Goal: Register for event/course

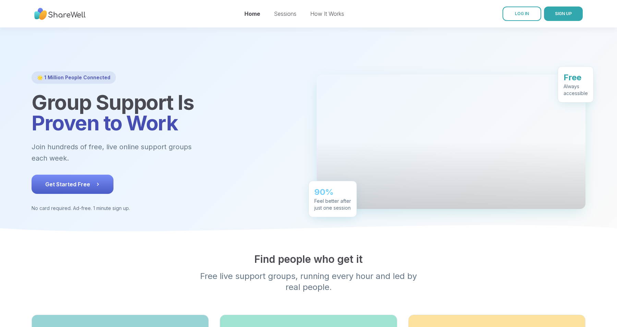
click at [94, 183] on icon at bounding box center [97, 184] width 7 height 7
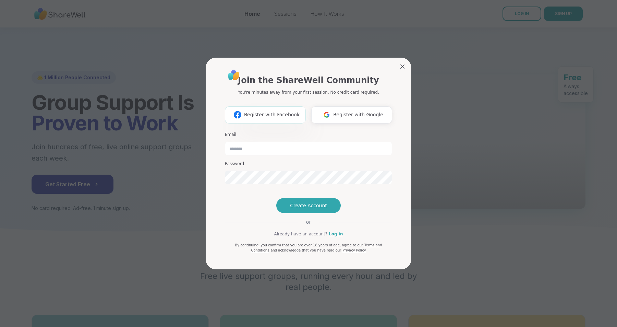
click at [287, 111] on span "Register with Facebook" at bounding box center [272, 114] width 56 height 7
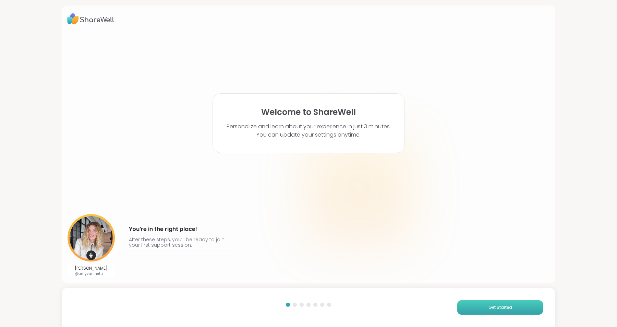
click at [493, 302] on button "Get Started" at bounding box center [500, 307] width 86 height 14
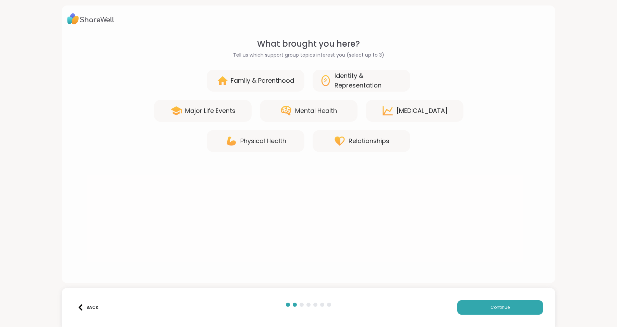
click at [321, 119] on div "Mental Health" at bounding box center [309, 111] width 98 height 22
click at [339, 76] on div "Identity & Representation" at bounding box center [369, 80] width 69 height 19
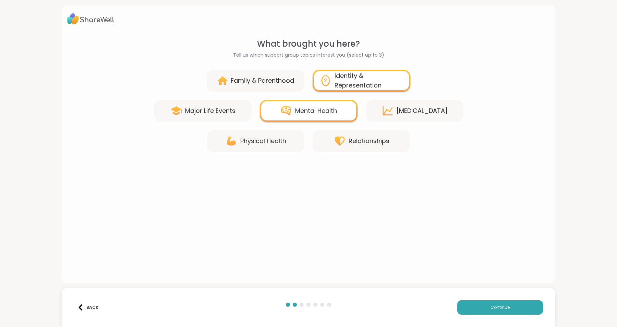
click at [382, 104] on div "[MEDICAL_DATA]" at bounding box center [415, 111] width 98 height 22
click at [353, 134] on div "Relationships" at bounding box center [362, 141] width 98 height 22
click at [345, 143] on icon at bounding box center [339, 141] width 12 height 12
click at [366, 145] on div "Relationships" at bounding box center [369, 141] width 41 height 10
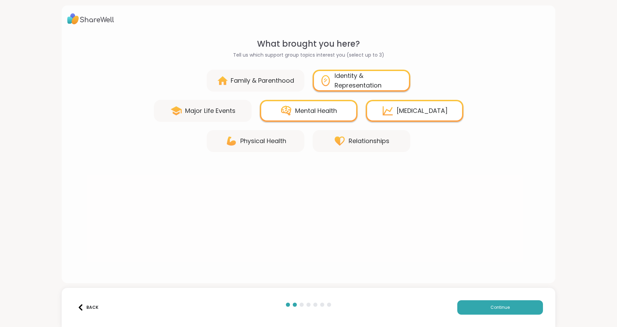
click at [399, 112] on div "[MEDICAL_DATA]" at bounding box center [422, 111] width 51 height 10
click at [377, 140] on div "Relationships" at bounding box center [369, 141] width 41 height 10
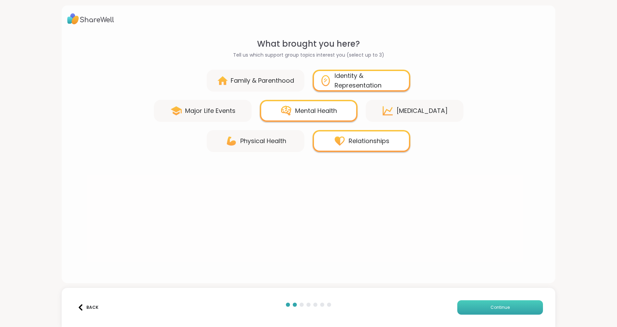
click at [501, 304] on span "Continue" at bounding box center [499, 307] width 19 height 6
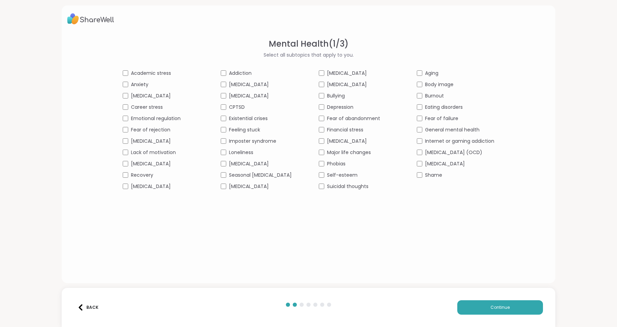
click at [337, 73] on span "[MEDICAL_DATA]" at bounding box center [347, 73] width 40 height 7
click at [336, 105] on span "Depression" at bounding box center [340, 107] width 26 height 7
click at [444, 95] on span "Burnout" at bounding box center [434, 95] width 19 height 7
click at [466, 130] on span "General mental health" at bounding box center [452, 129] width 54 height 7
click at [454, 164] on span "[MEDICAL_DATA]" at bounding box center [445, 163] width 40 height 7
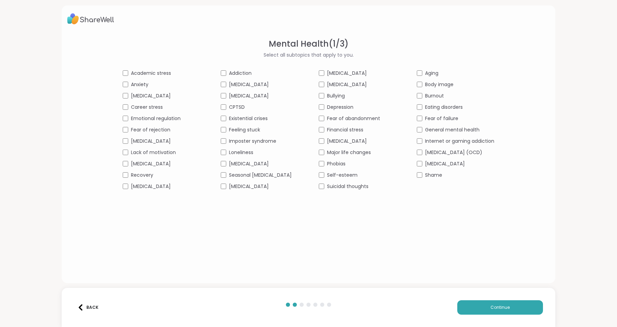
click at [229, 95] on span "[MEDICAL_DATA]" at bounding box center [249, 95] width 40 height 7
click at [229, 106] on span "CPTSD" at bounding box center [237, 107] width 16 height 7
click at [458, 165] on span "[MEDICAL_DATA]" at bounding box center [445, 163] width 40 height 7
click at [229, 95] on span "[MEDICAL_DATA]" at bounding box center [249, 95] width 40 height 7
click at [229, 161] on span "[MEDICAL_DATA]" at bounding box center [249, 163] width 40 height 7
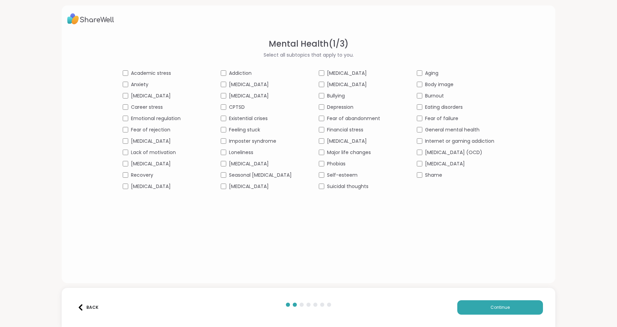
click at [229, 183] on span "[MEDICAL_DATA]" at bounding box center [249, 186] width 40 height 7
click at [229, 184] on span "[MEDICAL_DATA]" at bounding box center [249, 186] width 40 height 7
click at [131, 117] on span "Emotional regulation" at bounding box center [156, 118] width 50 height 7
click at [131, 151] on span "Lack of motivation" at bounding box center [153, 152] width 45 height 7
click at [131, 187] on span "[MEDICAL_DATA]" at bounding box center [151, 186] width 40 height 7
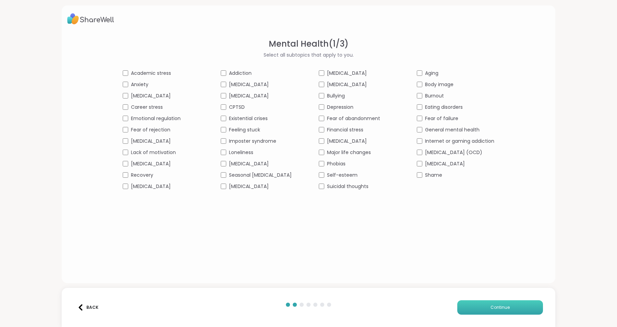
click at [509, 307] on span "Continue" at bounding box center [499, 307] width 19 height 6
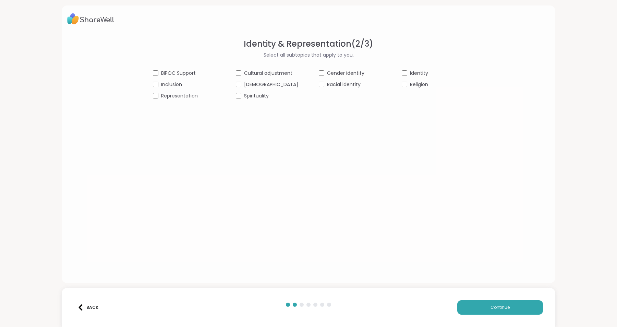
click at [413, 73] on span "Identity" at bounding box center [419, 73] width 18 height 7
click at [512, 309] on button "Continue" at bounding box center [500, 307] width 86 height 14
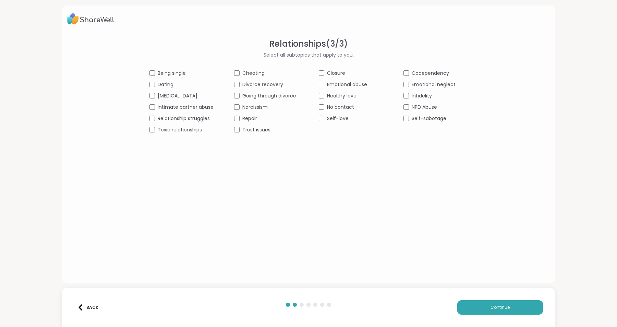
click at [427, 74] on span "Codependency" at bounding box center [430, 73] width 37 height 7
click at [420, 109] on span "NPD Abuse" at bounding box center [424, 107] width 25 height 7
click at [423, 119] on span "Self-sabotage" at bounding box center [429, 118] width 35 height 7
click at [197, 130] on span "Toxic relationships" at bounding box center [180, 129] width 44 height 7
click at [194, 118] on span "Relationship struggles" at bounding box center [184, 118] width 52 height 7
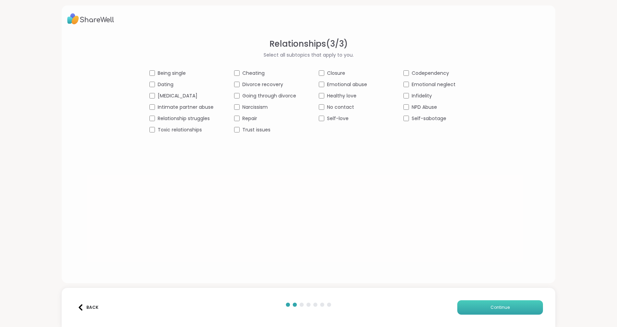
click at [512, 306] on button "Continue" at bounding box center [500, 307] width 86 height 14
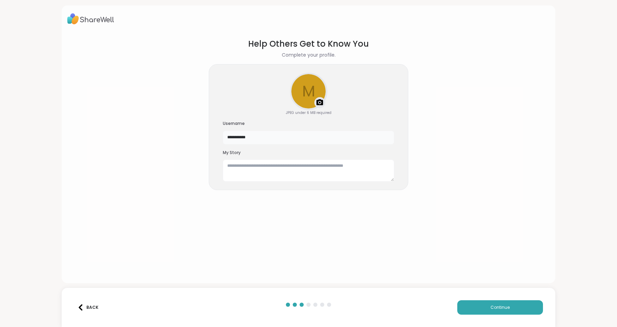
click at [276, 139] on input "**********" at bounding box center [308, 138] width 171 height 14
click at [504, 306] on span "Continue" at bounding box center [499, 307] width 19 height 6
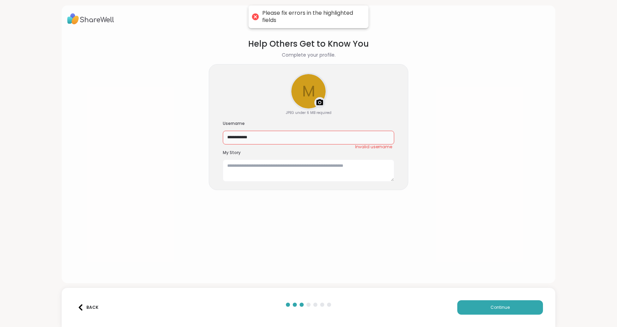
click at [245, 138] on input "**********" at bounding box center [308, 138] width 171 height 14
click at [488, 308] on button "Continue" at bounding box center [500, 307] width 86 height 14
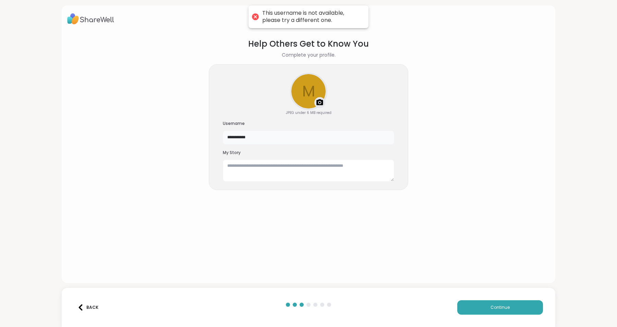
click at [265, 141] on input "**********" at bounding box center [308, 138] width 171 height 14
click at [246, 135] on input "**********" at bounding box center [308, 138] width 171 height 14
click at [286, 141] on input "**********" at bounding box center [308, 138] width 171 height 14
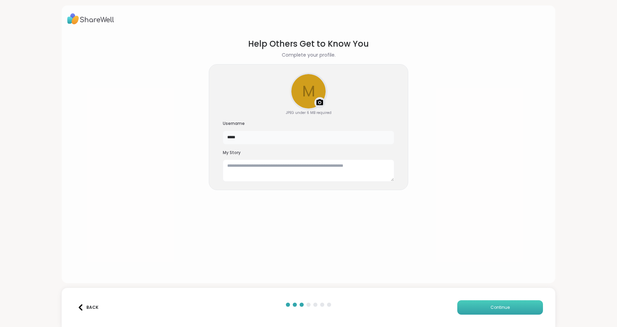
type input "*****"
click at [485, 314] on button "Continue" at bounding box center [500, 307] width 86 height 14
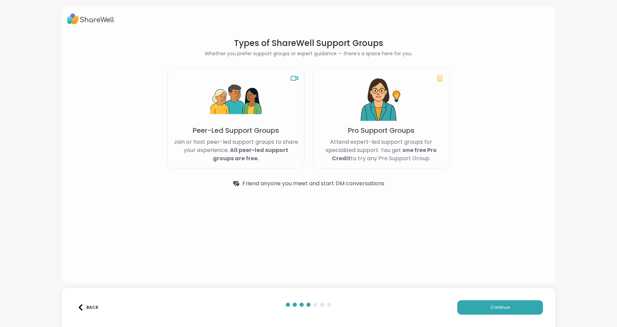
click at [368, 102] on img at bounding box center [380, 99] width 51 height 51
click at [233, 97] on img at bounding box center [235, 99] width 51 height 51
click at [513, 307] on button "Continue" at bounding box center [500, 307] width 86 height 14
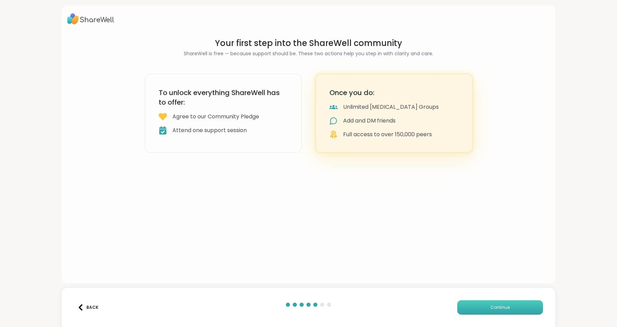
click at [513, 307] on button "Continue" at bounding box center [500, 307] width 86 height 14
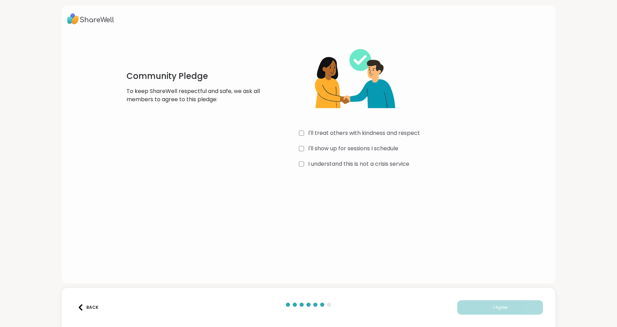
click at [364, 135] on label "I'll treat others with kindness and respect" at bounding box center [364, 133] width 112 height 8
click at [366, 148] on label "I'll show up for sessions I schedule" at bounding box center [353, 148] width 90 height 8
click at [372, 158] on div "I'll treat others with kindness and respect I'll show up for sessions I schedul…" at bounding box center [401, 104] width 205 height 132
click at [379, 163] on label "I understand this is not a crisis service" at bounding box center [358, 164] width 101 height 8
click at [508, 314] on button "I Agree" at bounding box center [500, 307] width 86 height 14
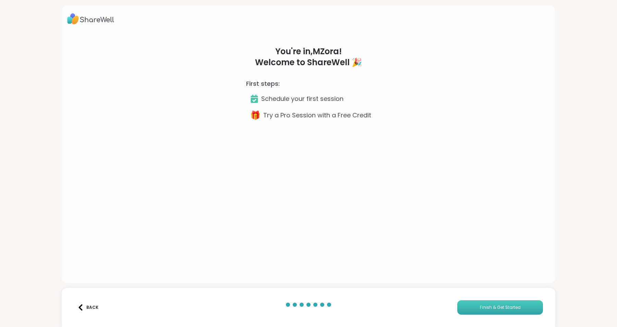
click at [499, 311] on button "Finish & Get Started" at bounding box center [500, 307] width 86 height 14
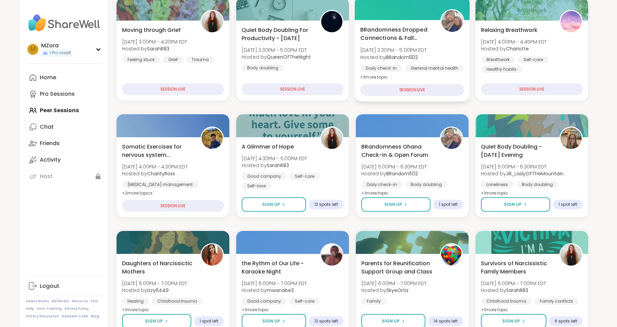
scroll to position [140, 0]
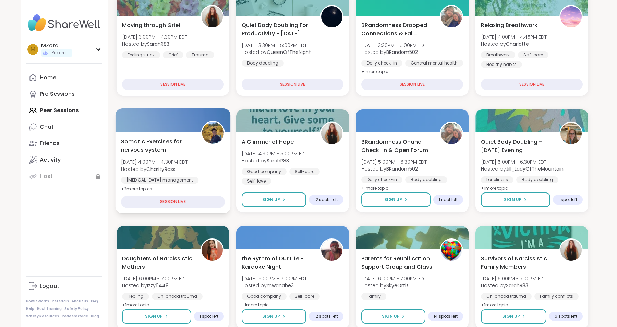
click at [169, 135] on div "Somatic Exercises for nervous system regulation [DATE] 4:00PM - 4:30PM EDT Host…" at bounding box center [173, 173] width 115 height 82
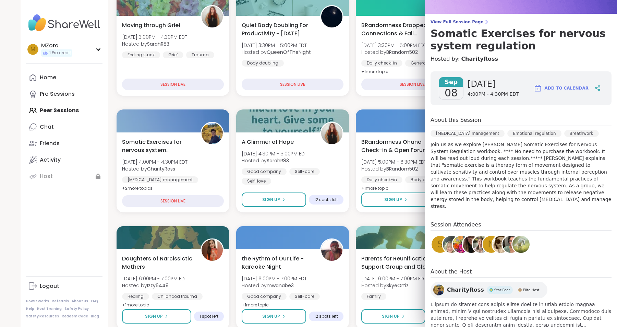
scroll to position [59, 0]
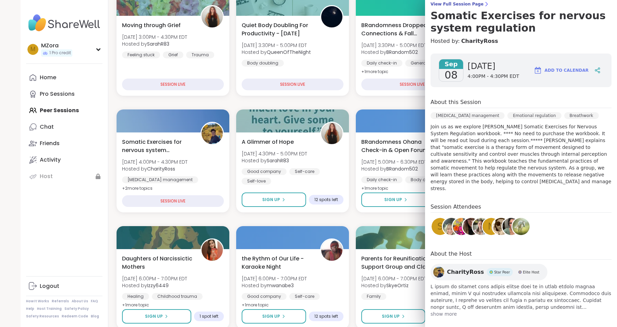
click at [486, 225] on div "N" at bounding box center [491, 226] width 17 height 17
click at [489, 70] on span "[DATE]" at bounding box center [494, 66] width 52 height 11
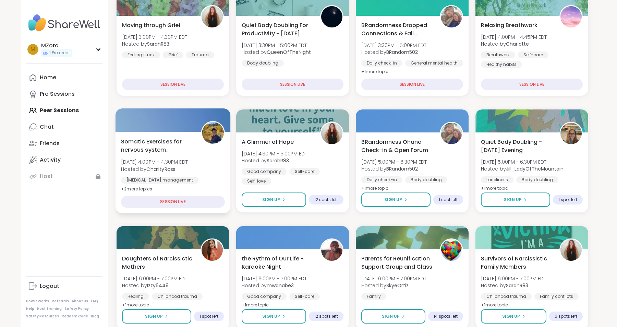
click at [181, 202] on div "SESSION LIVE" at bounding box center [173, 202] width 104 height 12
click at [174, 185] on div "Somatic Exercises for nervous system regulation [DATE] 4:00PM - 4:30PM EDT Host…" at bounding box center [173, 173] width 115 height 82
click at [160, 136] on div "Somatic Exercises for nervous system regulation [DATE] 4:00PM - 4:30PM EDT Host…" at bounding box center [173, 173] width 115 height 82
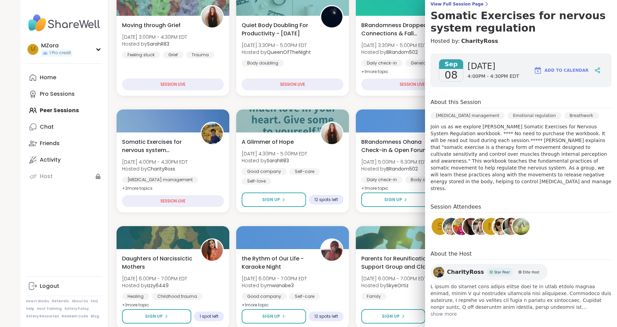
scroll to position [0, 0]
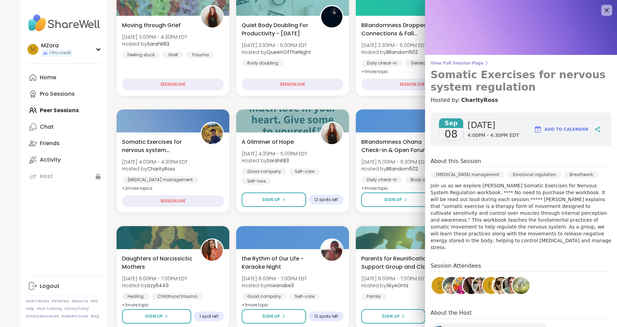
click at [464, 78] on h3 "Somatic Exercises for nervous system regulation" at bounding box center [520, 81] width 181 height 25
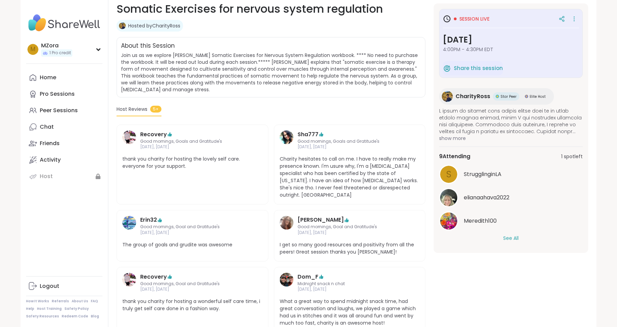
scroll to position [108, 0]
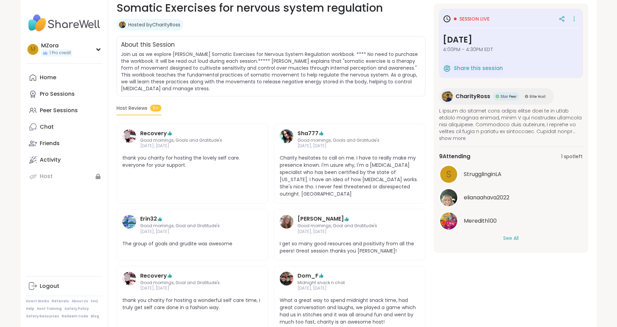
click at [512, 236] on button "See All" at bounding box center [510, 237] width 15 height 7
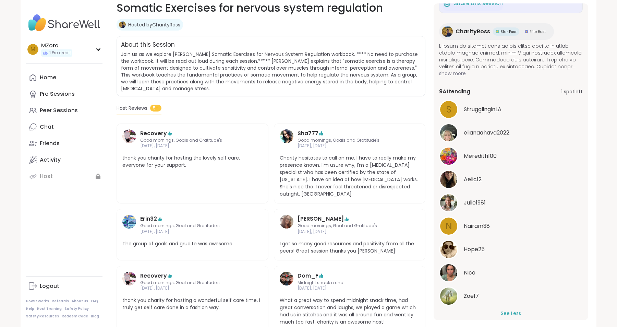
scroll to position [73, 0]
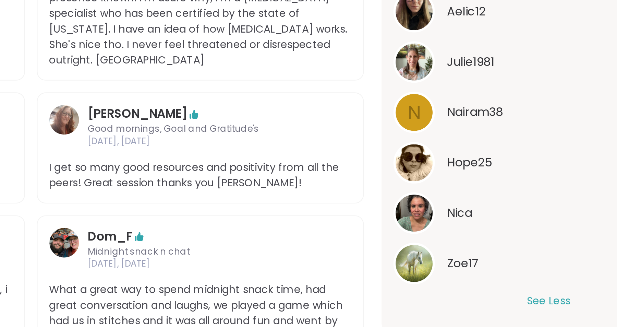
click at [453, 286] on img at bounding box center [448, 287] width 17 height 17
click at [473, 218] on span "Nairam38" at bounding box center [477, 218] width 26 height 8
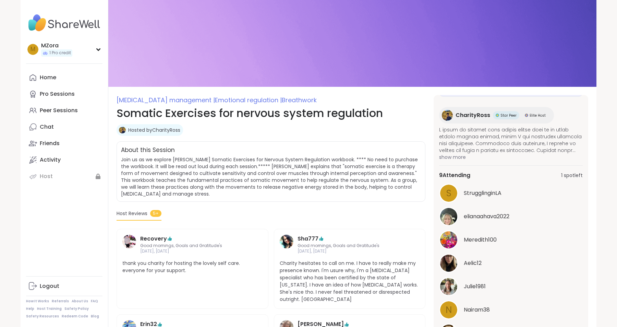
scroll to position [0, 0]
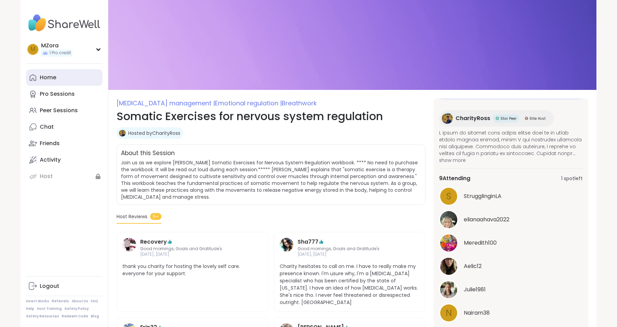
click at [56, 78] on div "Home" at bounding box center [48, 78] width 16 height 8
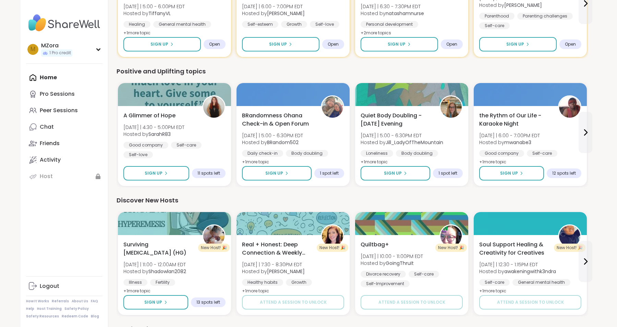
scroll to position [268, 0]
